Goal: Complete application form: Complete application form

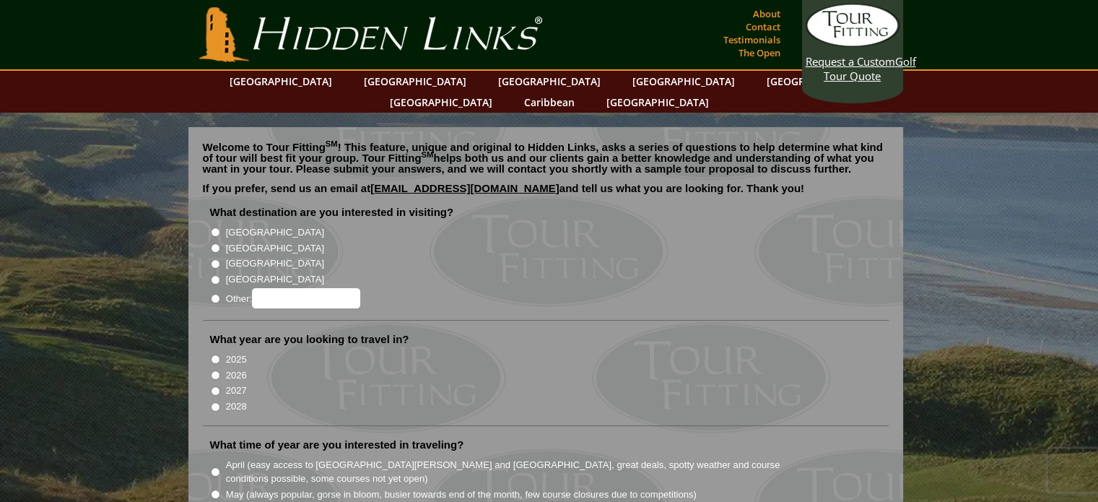
click at [214, 243] on input "[GEOGRAPHIC_DATA]" at bounding box center [215, 247] width 9 height 9
radio input "true"
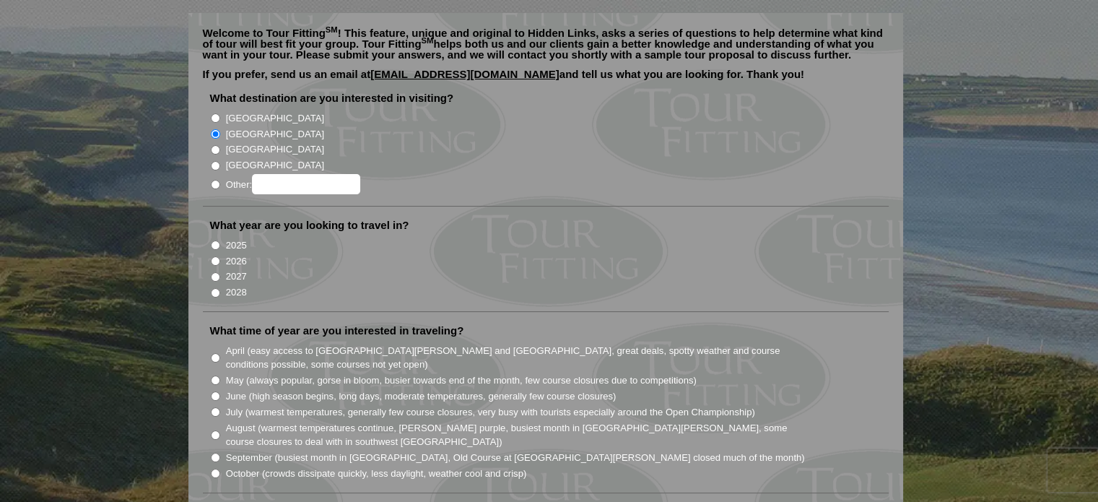
scroll to position [144, 0]
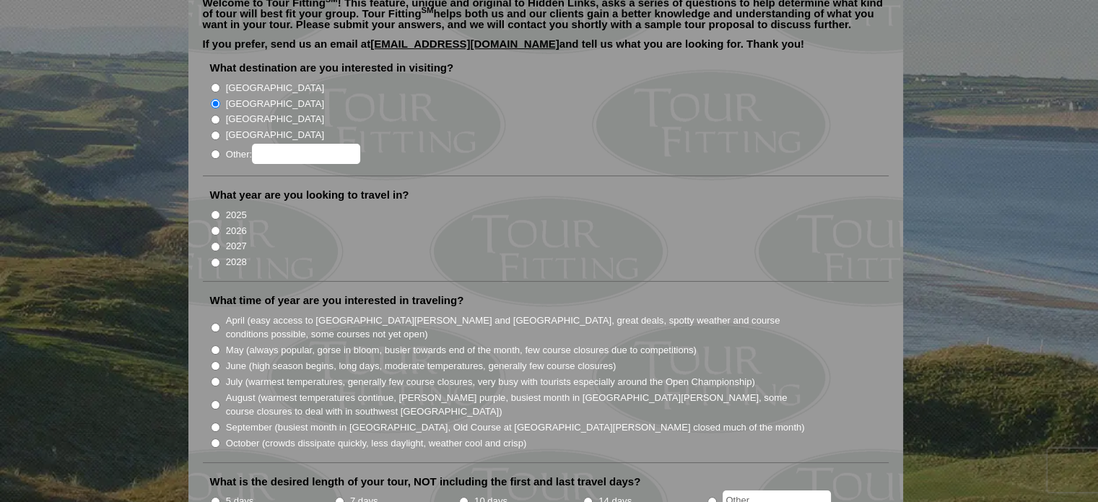
click at [215, 226] on input "2026" at bounding box center [215, 230] width 9 height 9
radio input "true"
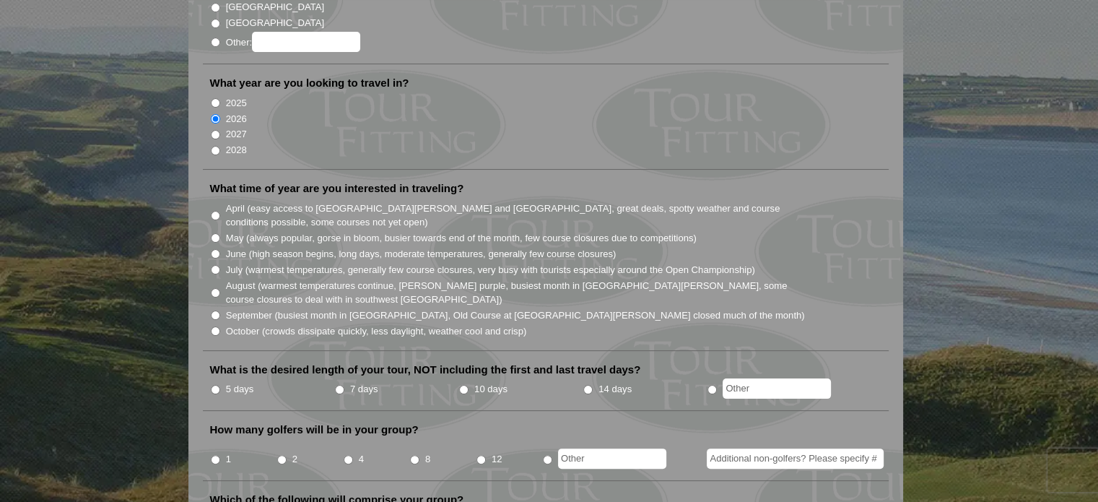
scroll to position [289, 0]
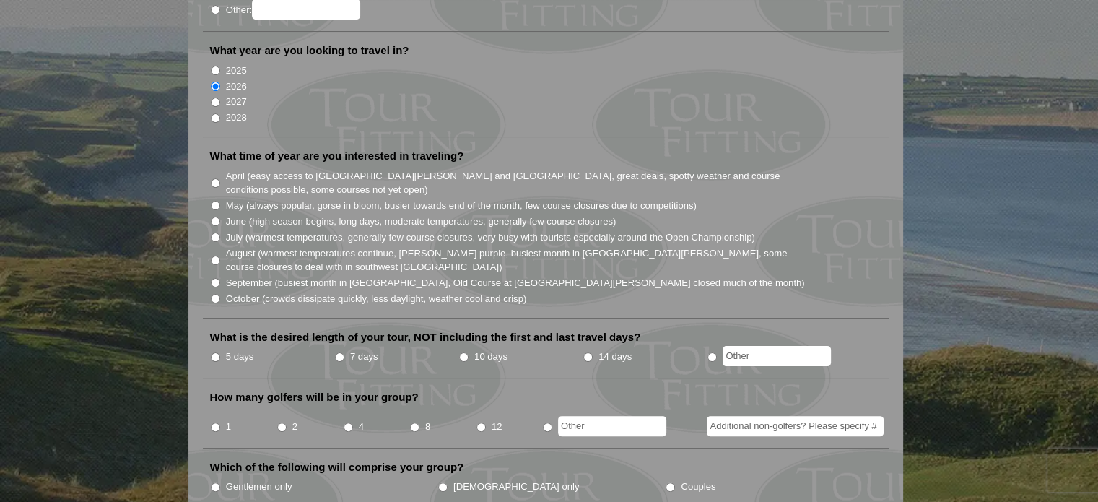
click at [214, 278] on input "September (busiest month in [GEOGRAPHIC_DATA], Old Course at [GEOGRAPHIC_DATA][…" at bounding box center [215, 282] width 9 height 9
radio input "true"
click at [215, 256] on input "August (warmest temperatures continue, [PERSON_NAME] purple, busiest month in […" at bounding box center [215, 260] width 9 height 9
radio input "true"
click at [216, 278] on input "September (busiest month in [GEOGRAPHIC_DATA], Old Course at [GEOGRAPHIC_DATA][…" at bounding box center [215, 282] width 9 height 9
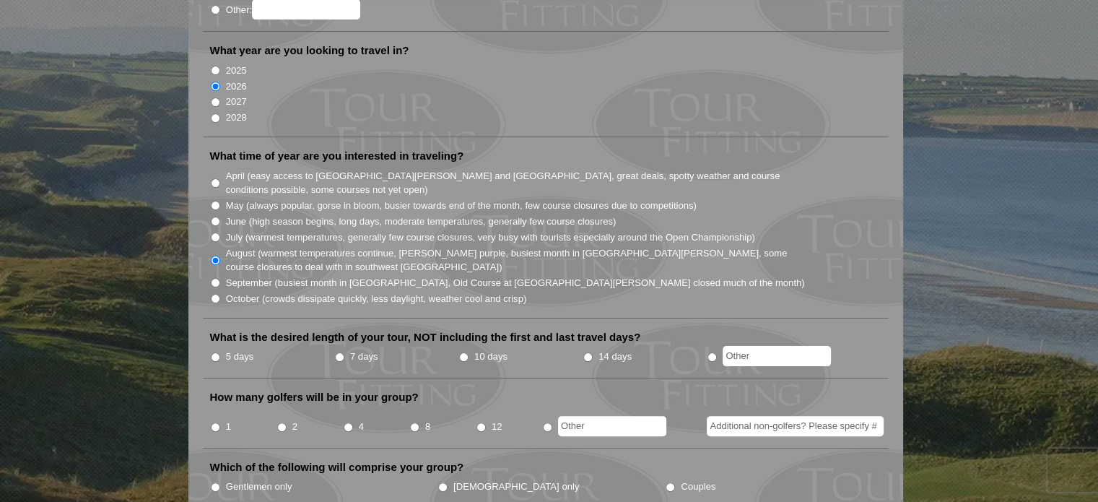
radio input "true"
click at [214, 352] on input "5 days" at bounding box center [215, 356] width 9 height 9
radio input "true"
click at [217, 422] on input "1" at bounding box center [215, 426] width 9 height 9
radio input "true"
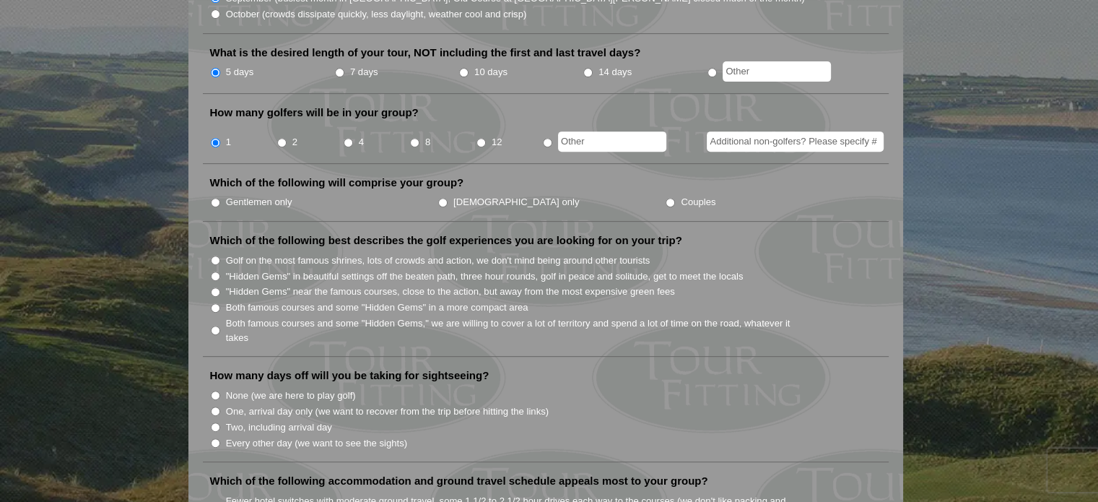
scroll to position [577, 0]
